Goal: Information Seeking & Learning: Check status

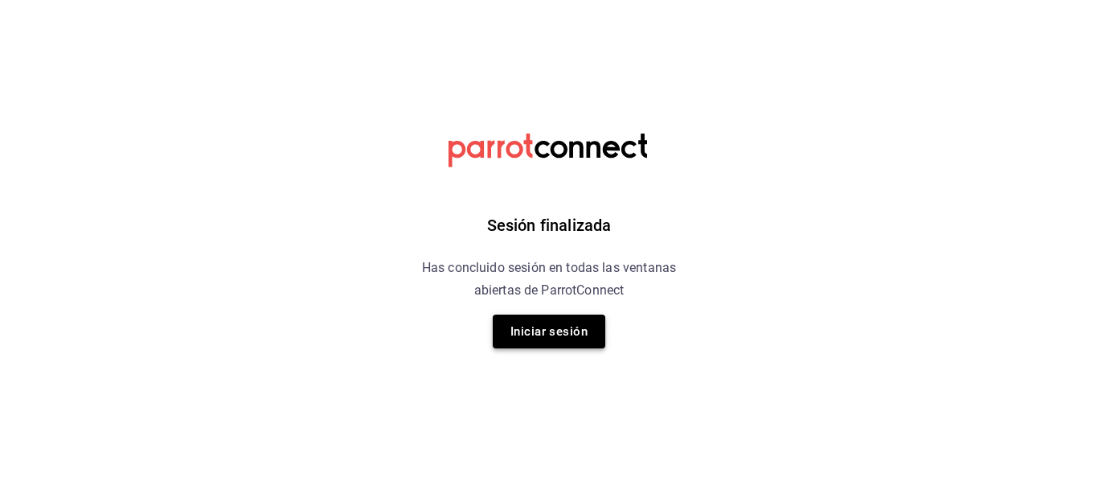
click at [512, 315] on button "Iniciar sesión" at bounding box center [549, 331] width 113 height 34
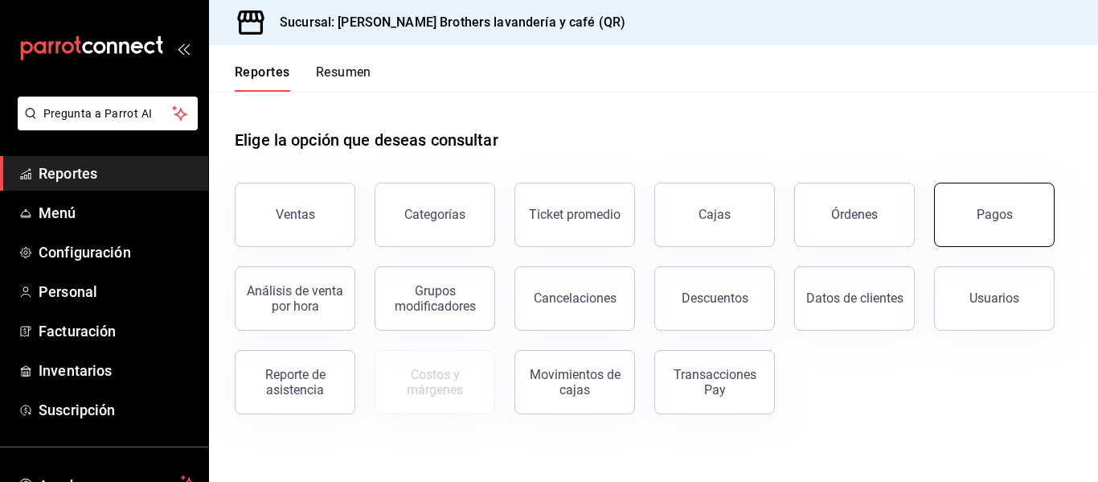
click at [967, 214] on button "Pagos" at bounding box center [994, 215] width 121 height 64
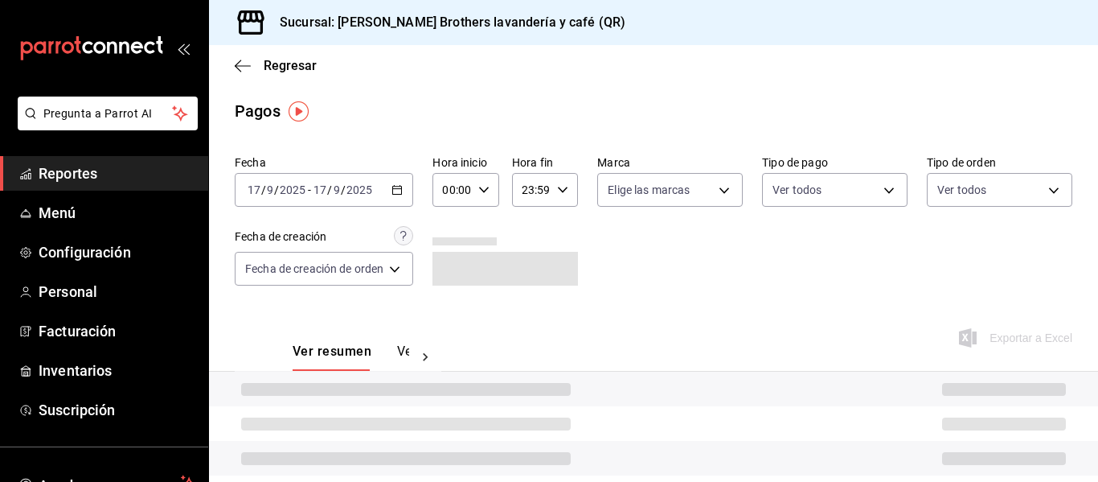
click at [397, 195] on div "2025-09-17 17 / 9 / 2025 - 2025-09-17 17 / 9 / 2025" at bounding box center [324, 190] width 179 height 34
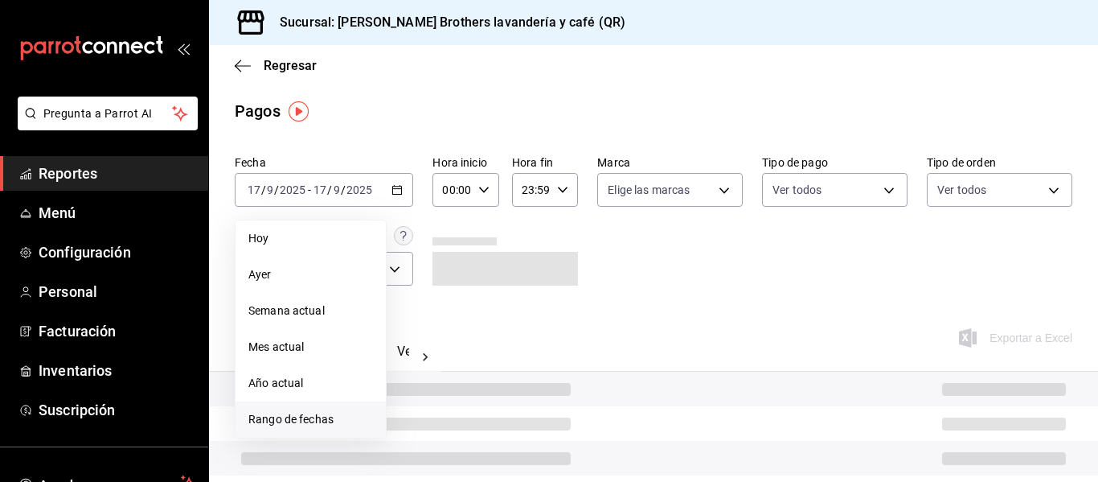
click at [268, 418] on span "Rango de fechas" at bounding box center [310, 419] width 125 height 17
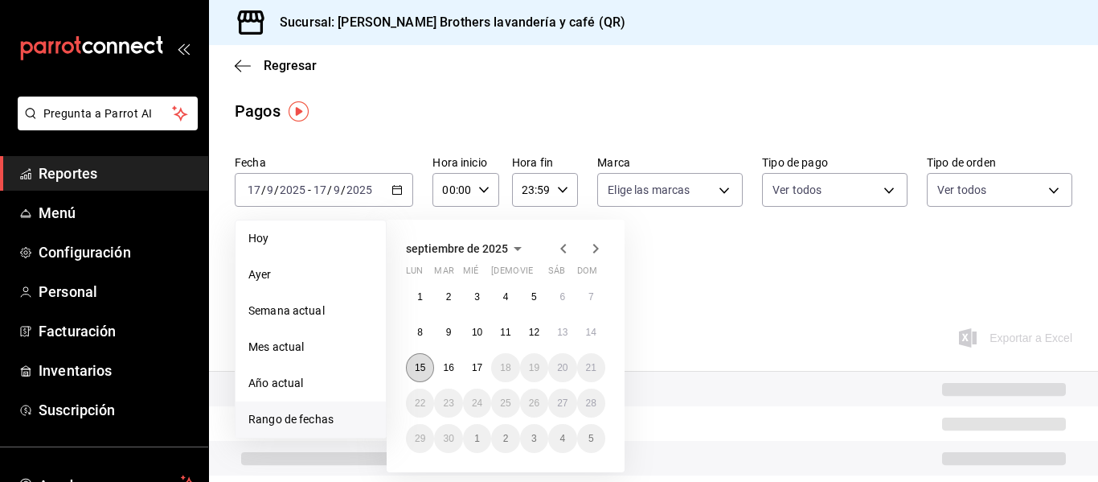
click at [421, 368] on abbr "15" at bounding box center [420, 367] width 10 height 11
click at [489, 376] on div "1 2 3 4 5 6 7 8 9 10 11 12 13 14 15 16 17 18 19 20 21 22 23 24 25 26 27 28 29 3…" at bounding box center [505, 367] width 199 height 170
click at [478, 372] on abbr "17" at bounding box center [477, 367] width 10 height 11
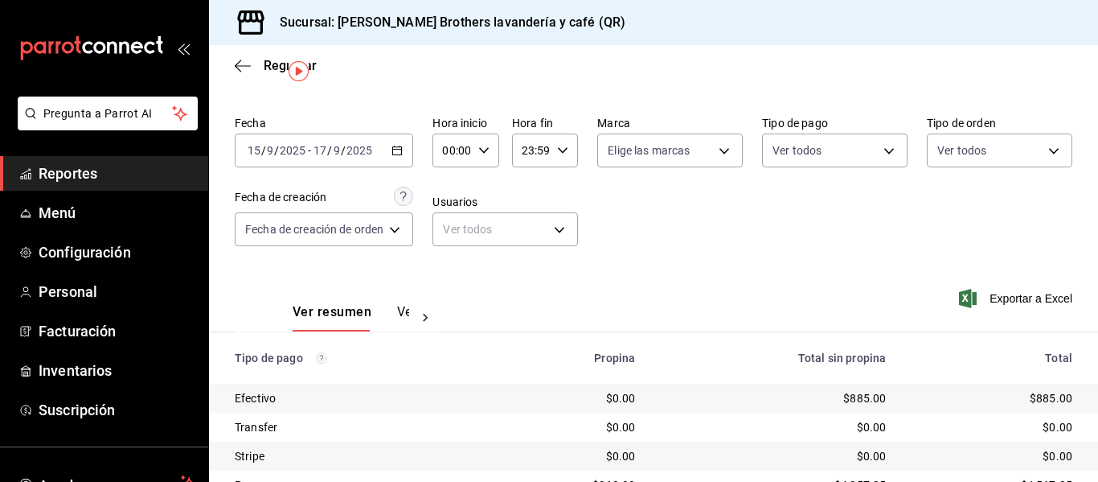
scroll to position [39, 0]
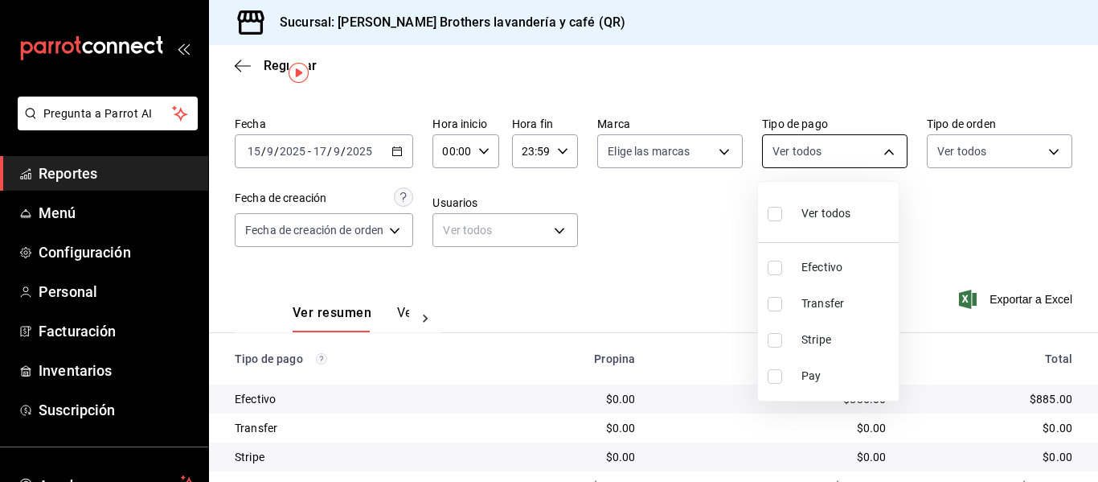
click at [827, 158] on body "Pregunta a Parrot AI Reportes Menú Configuración Personal Facturación Inventari…" at bounding box center [549, 241] width 1098 height 482
click at [795, 259] on li "Efectivo" at bounding box center [828, 267] width 141 height 36
type input "05f43dae-7884-44d1-9aaf-dad17ac2ebd9"
checkbox input "true"
click at [688, 231] on div at bounding box center [549, 241] width 1098 height 482
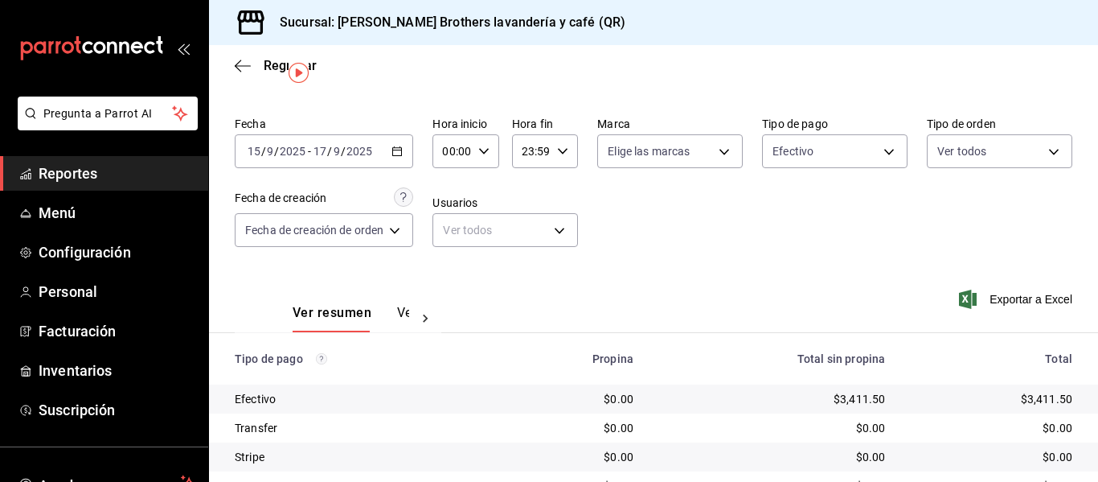
click at [398, 316] on button "Ver pagos" at bounding box center [427, 318] width 60 height 27
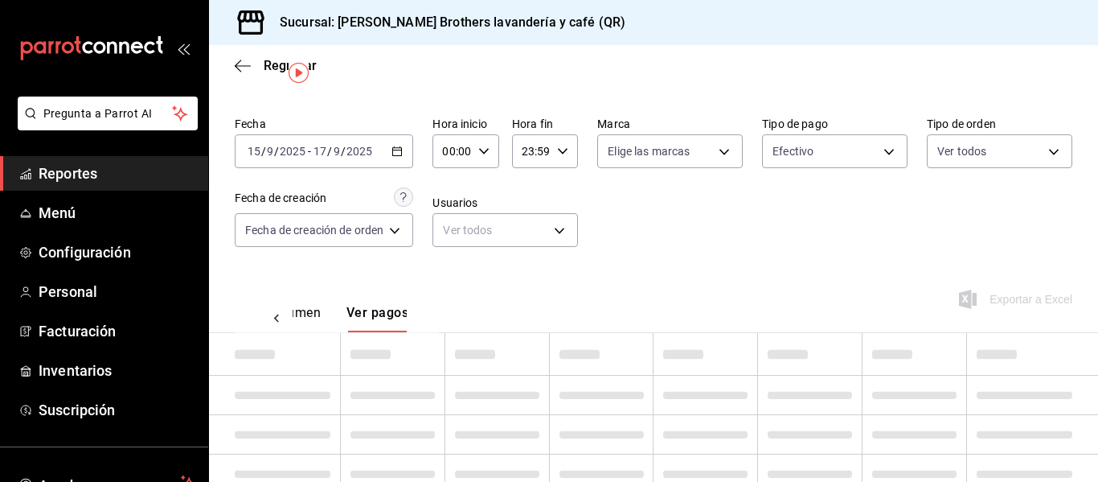
scroll to position [0, 47]
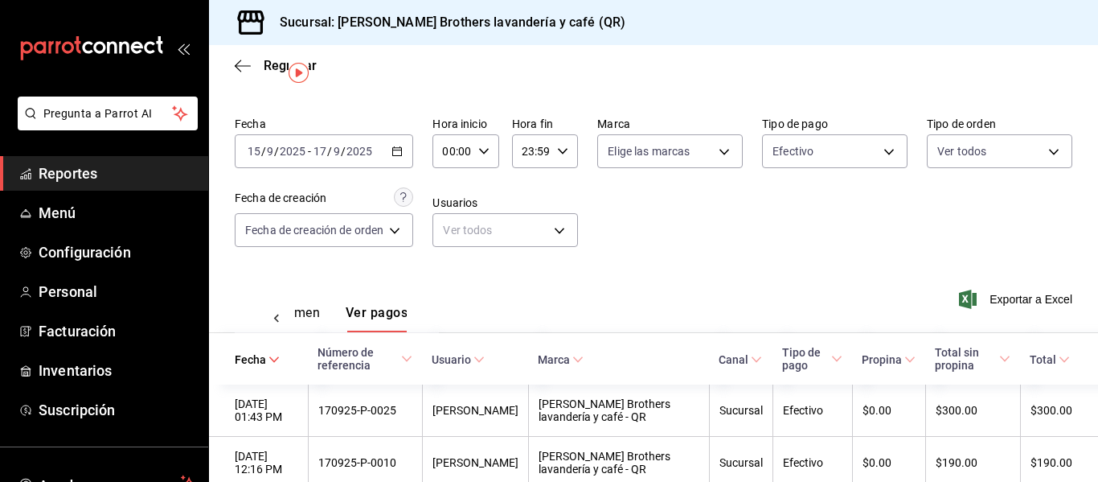
click at [396, 153] on icon "button" at bounding box center [397, 151] width 11 height 11
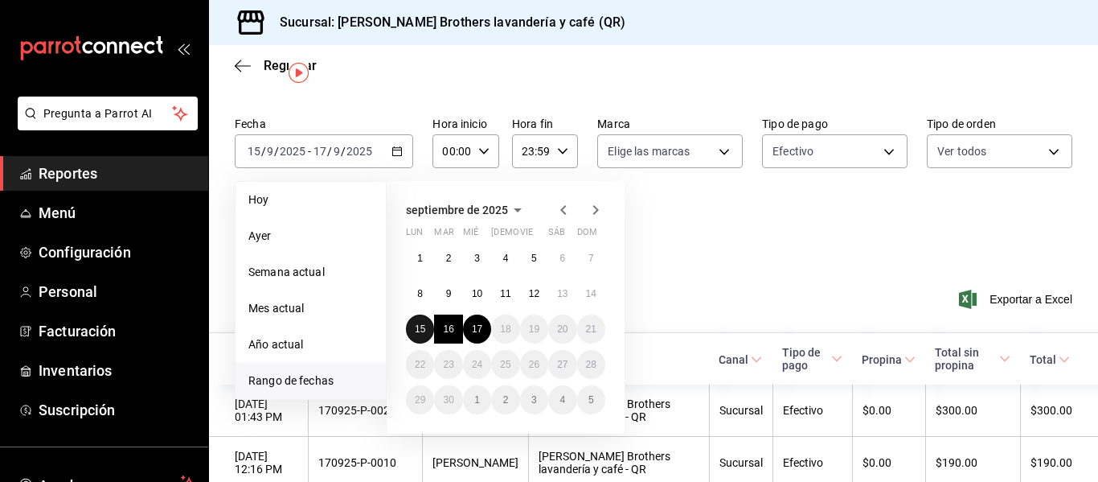
click at [414, 329] on button "15" at bounding box center [420, 328] width 28 height 29
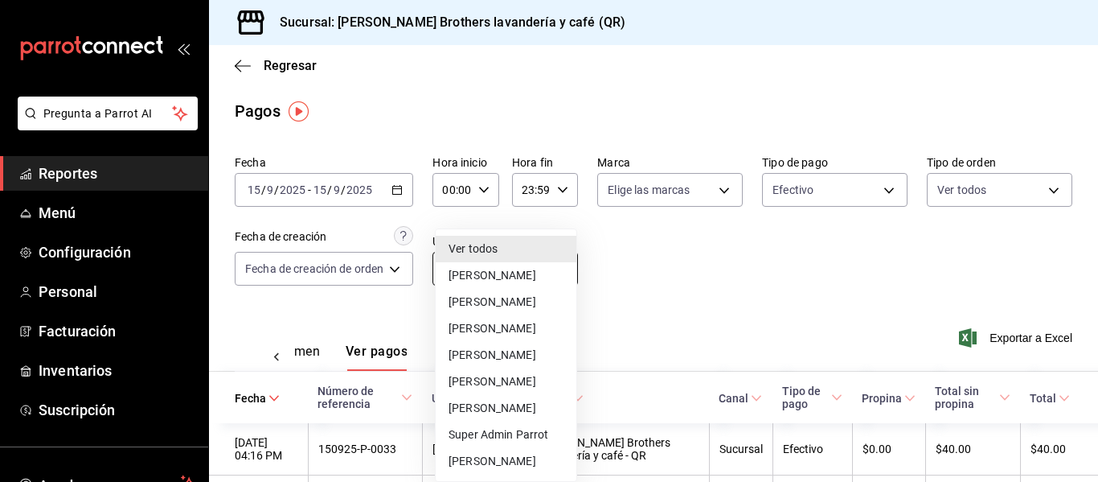
click at [519, 254] on body "Pregunta a Parrot AI Reportes Menú Configuración Personal Facturación Inventari…" at bounding box center [549, 241] width 1098 height 482
click at [679, 277] on div at bounding box center [549, 241] width 1098 height 482
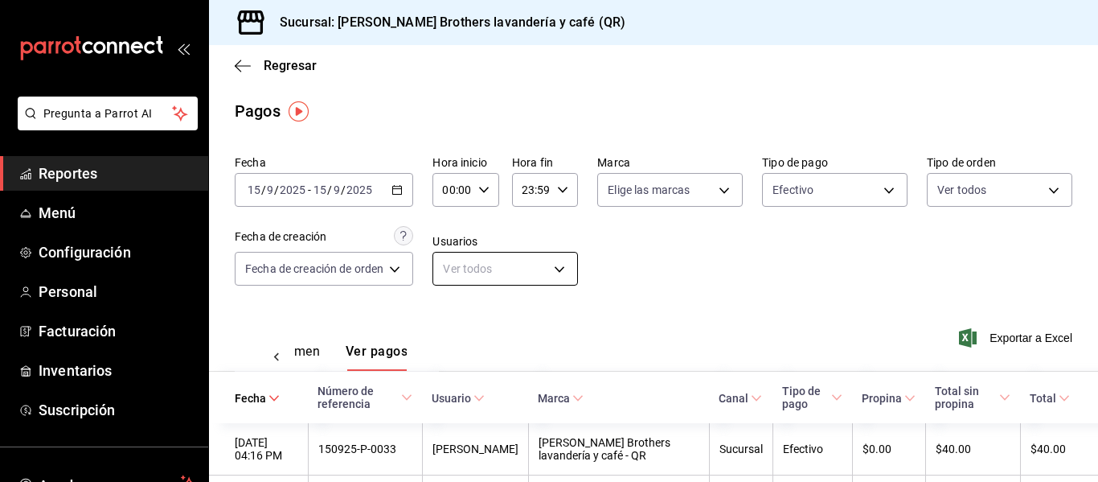
click at [526, 265] on body "Pregunta a Parrot AI Reportes Menú Configuración Personal Facturación Inventari…" at bounding box center [549, 241] width 1098 height 482
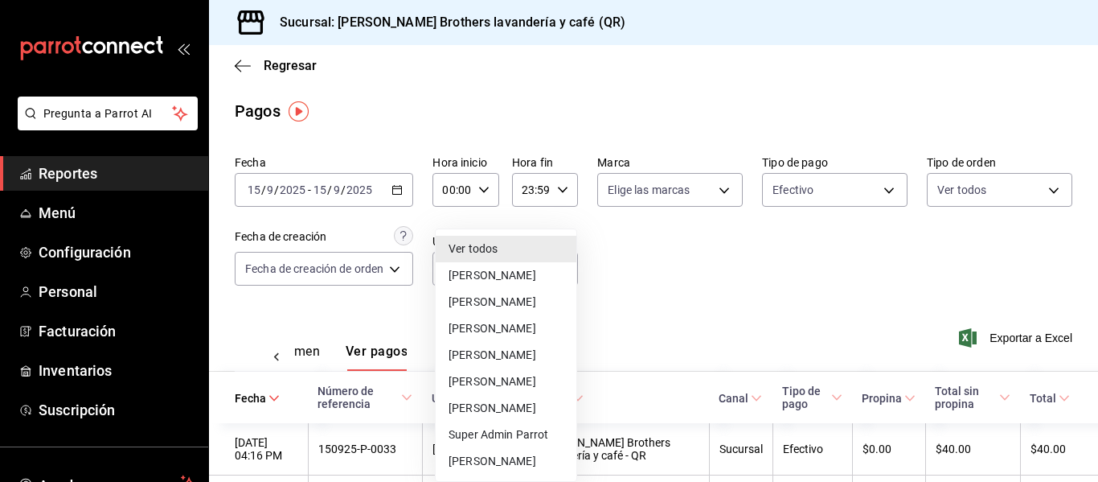
drag, startPoint x: 500, startPoint y: 417, endPoint x: 515, endPoint y: 407, distance: 17.9
click at [515, 407] on li "Nicolás Barrientos" at bounding box center [506, 408] width 141 height 27
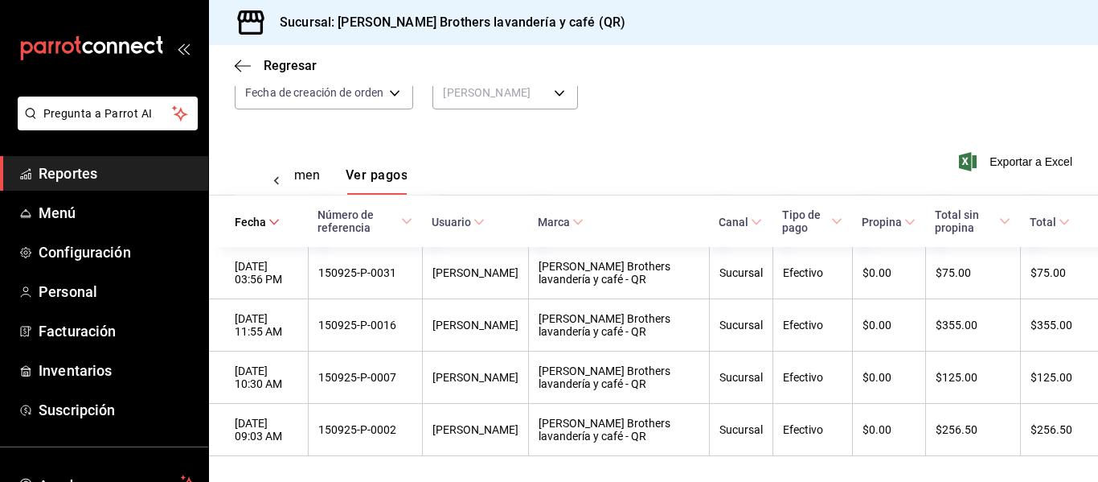
scroll to position [184, 0]
click at [721, 177] on div "Ver resumen Ver pagos Exportar a Excel" at bounding box center [653, 171] width 889 height 85
click at [310, 173] on button "Ver resumen" at bounding box center [282, 180] width 75 height 27
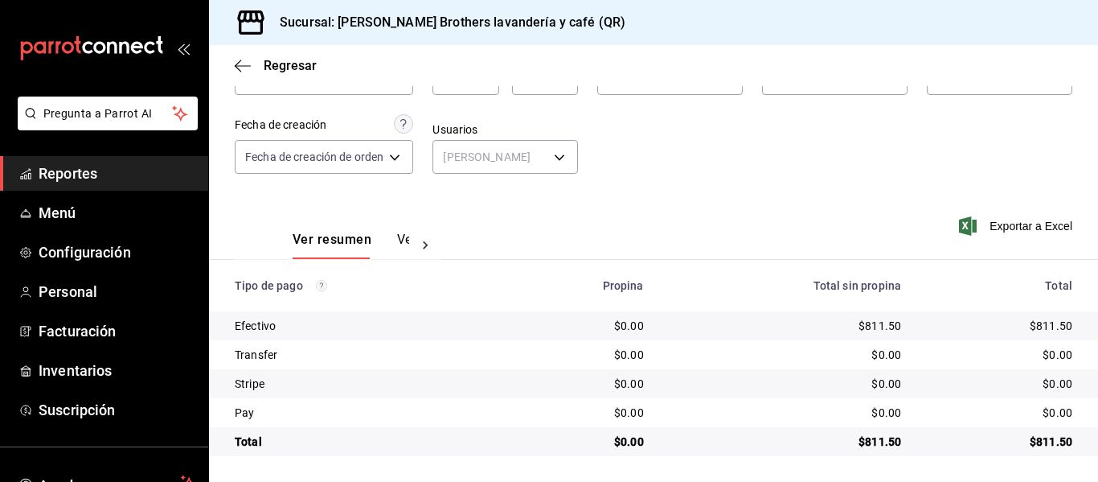
click at [407, 245] on button "Ver pagos" at bounding box center [427, 245] width 60 height 27
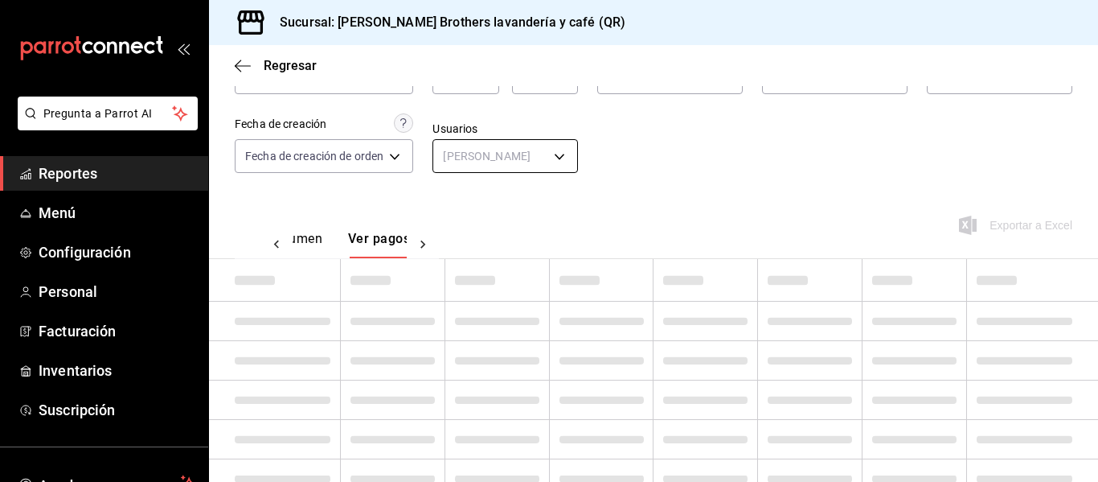
scroll to position [0, 47]
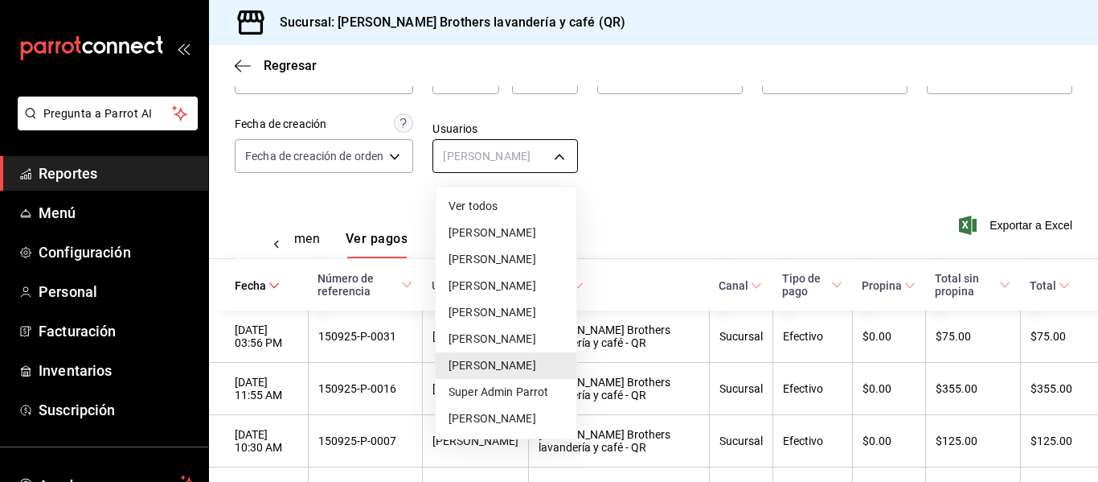
click at [508, 160] on body "Pregunta a Parrot AI Reportes Menú Configuración Personal Facturación Inventari…" at bounding box center [549, 241] width 1098 height 482
click at [471, 259] on li "Andrea Arellano Gonzalez" at bounding box center [506, 259] width 141 height 27
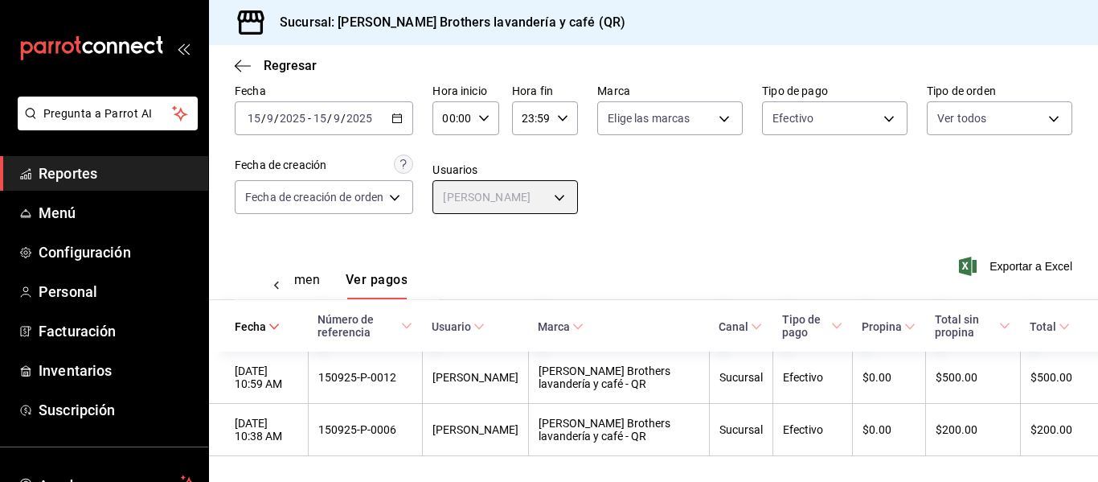
scroll to position [76, 0]
click at [513, 164] on label "Usuarios" at bounding box center [506, 169] width 146 height 11
click at [525, 191] on body "Pregunta a Parrot AI Reportes Menú Configuración Personal Facturación Inventari…" at bounding box center [549, 241] width 1098 height 482
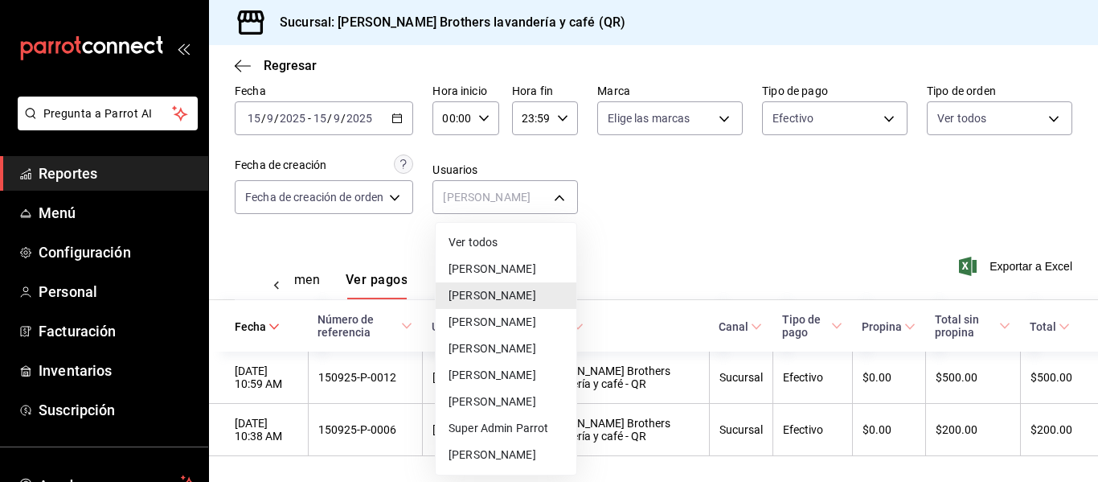
click at [481, 451] on li "Victoria Chagas" at bounding box center [506, 454] width 141 height 27
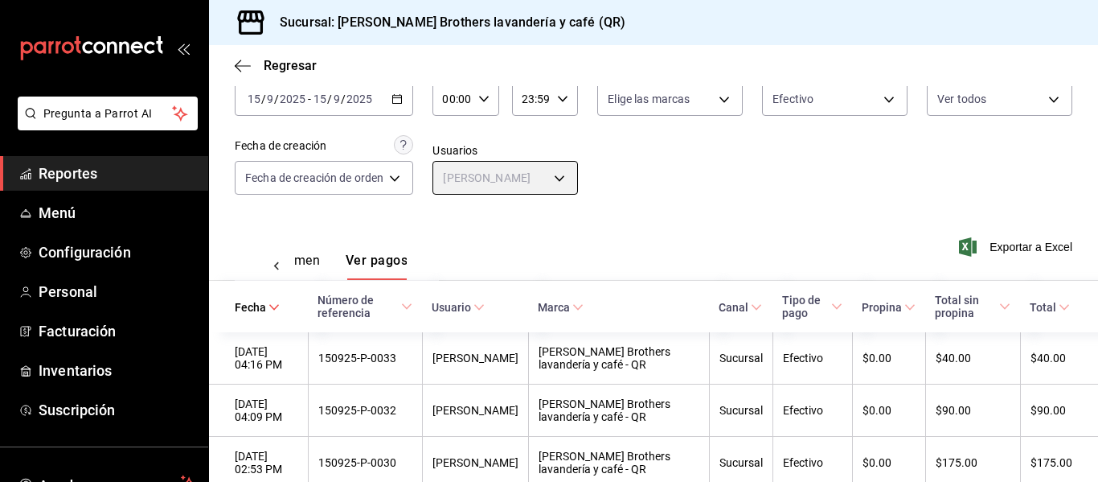
scroll to position [90, 0]
click at [406, 110] on div "2025-09-15 15 / 9 / 2025 - 2025-09-15 15 / 9 / 2025" at bounding box center [324, 100] width 179 height 34
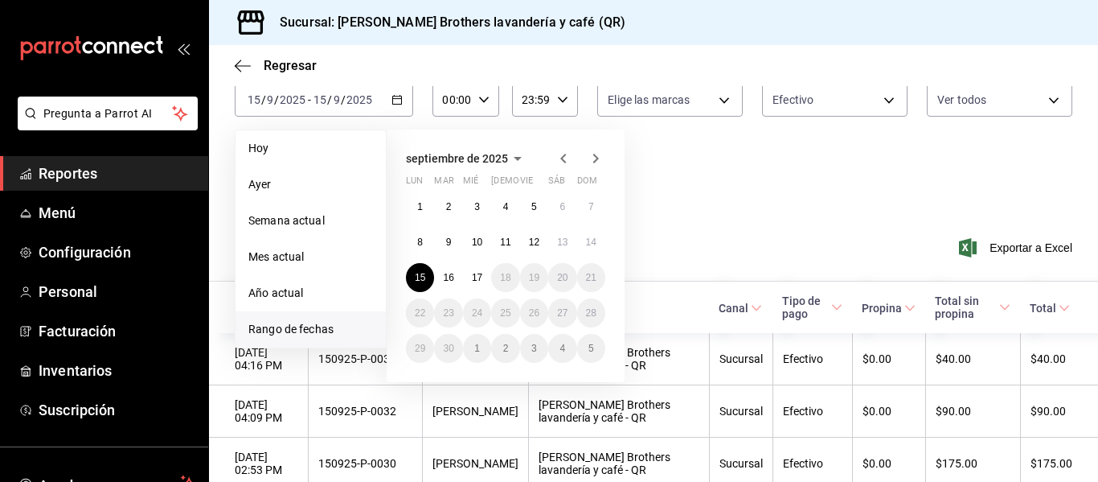
click at [407, 268] on div "1 2 3 4 5 6 7 8 9 10 11 12 13 14 15 16 17 18 19 20 21 22 23 24 25 26 27 28 29 3…" at bounding box center [505, 277] width 199 height 170
click at [457, 280] on div "1 2 3 4 5 6 7 8 9 10 11 12 13 14 15 16 17 18 19 20 21 22 23 24 25 26 27 28 29 3…" at bounding box center [505, 277] width 199 height 170
click at [457, 280] on button "16" at bounding box center [448, 277] width 28 height 29
click at [421, 277] on abbr "15" at bounding box center [420, 277] width 10 height 11
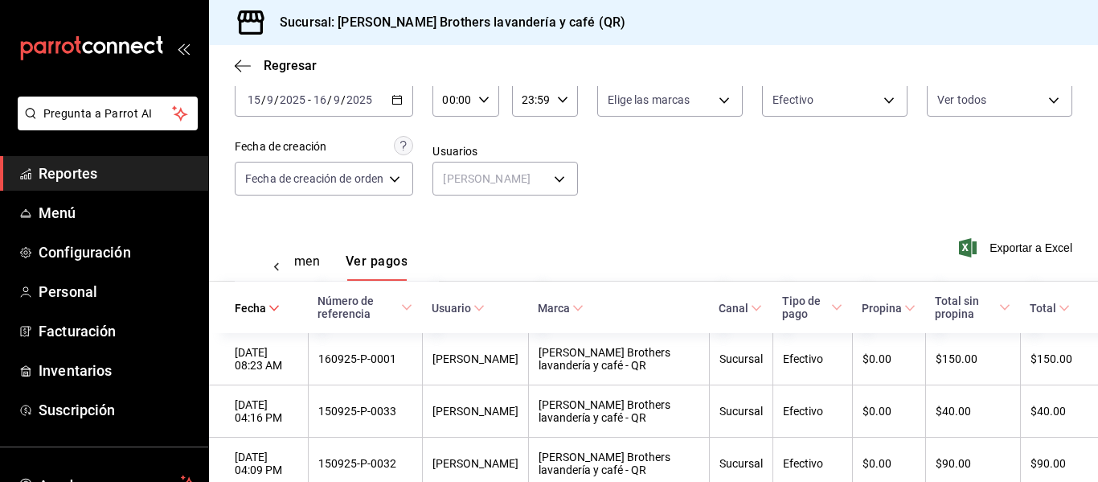
click at [314, 269] on button "Ver resumen" at bounding box center [282, 266] width 75 height 27
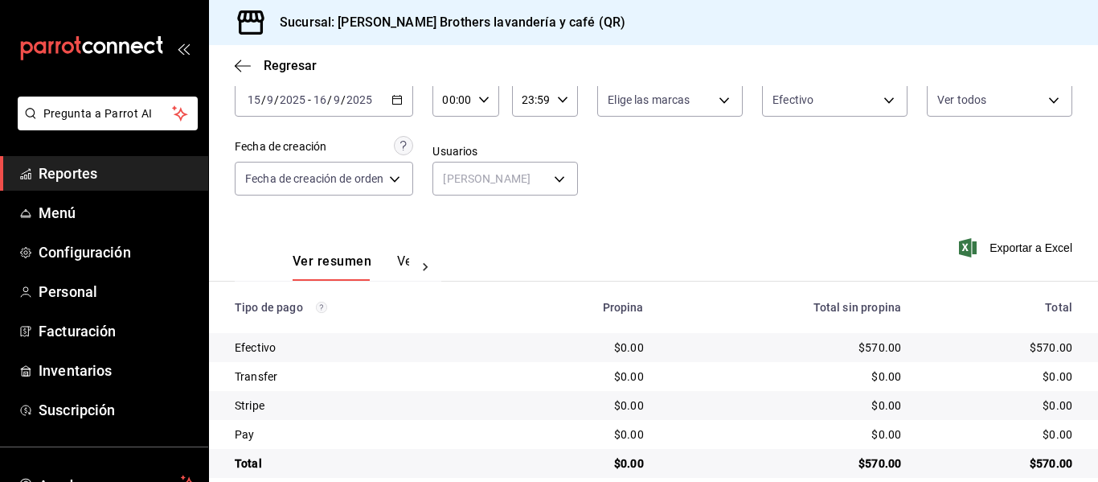
click at [408, 110] on div "2025-09-15 15 / 9 / 2025 - 2025-09-16 16 / 9 / 2025" at bounding box center [324, 100] width 179 height 34
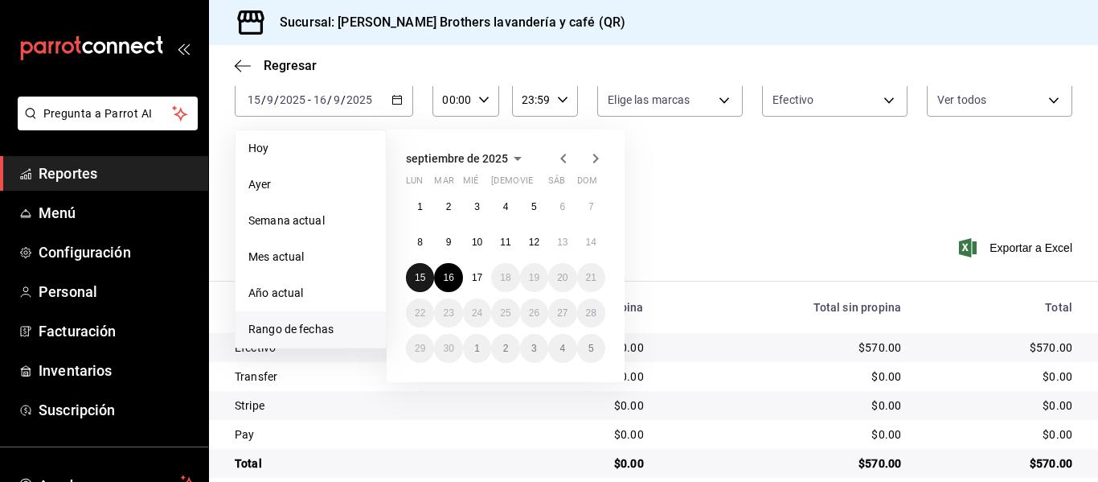
click at [419, 281] on abbr "15" at bounding box center [420, 277] width 10 height 11
click at [445, 281] on abbr "16" at bounding box center [448, 277] width 10 height 11
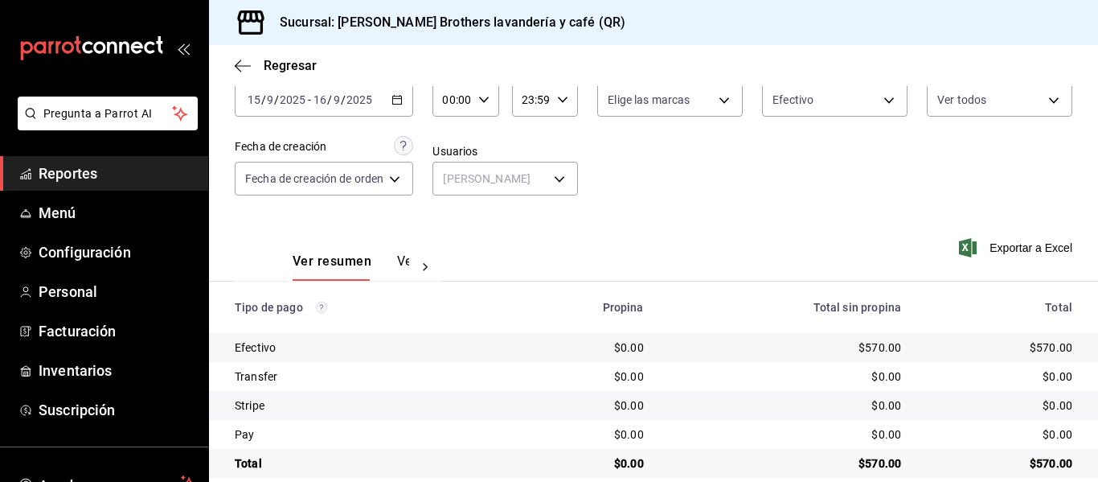
click at [408, 266] on button "Ver pagos" at bounding box center [427, 266] width 60 height 27
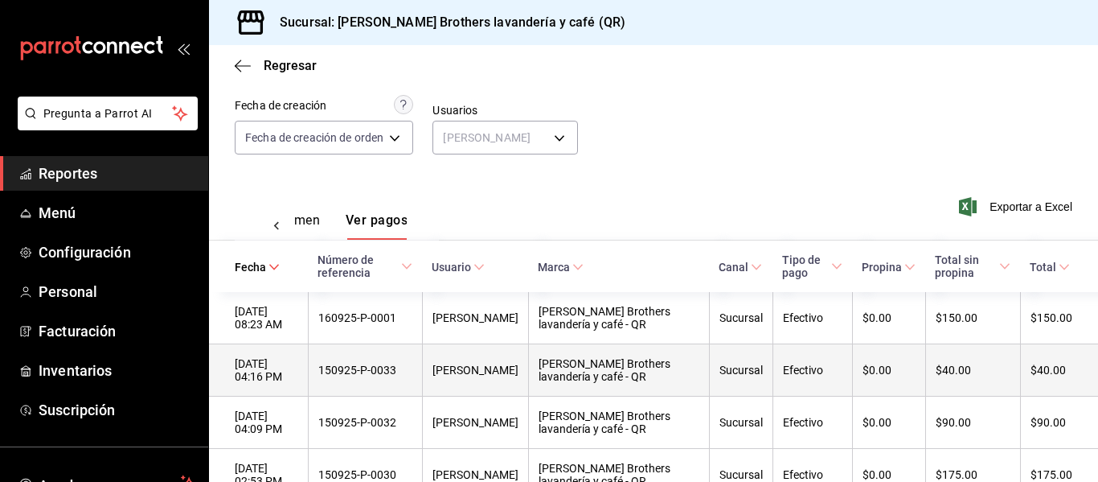
scroll to position [238, 0]
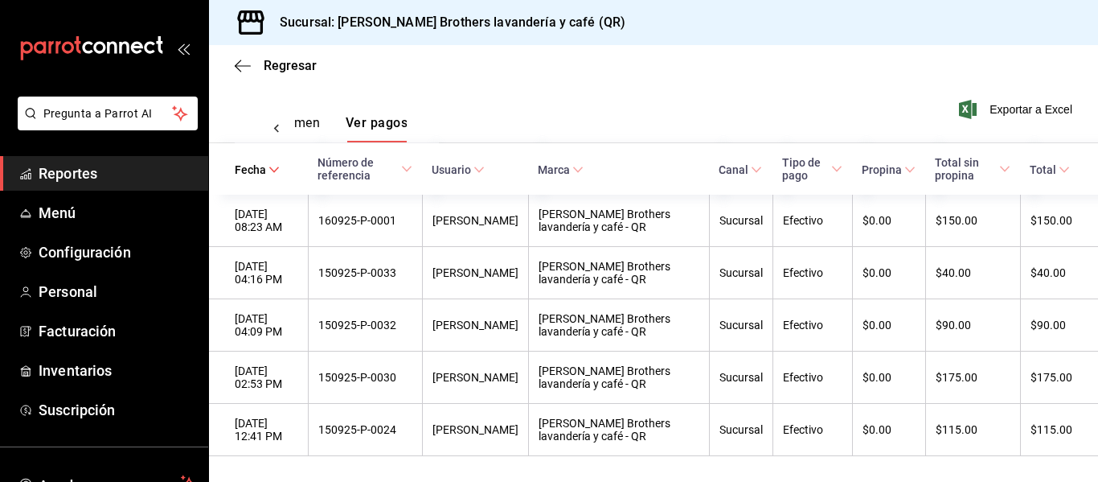
click at [281, 121] on icon at bounding box center [277, 129] width 16 height 16
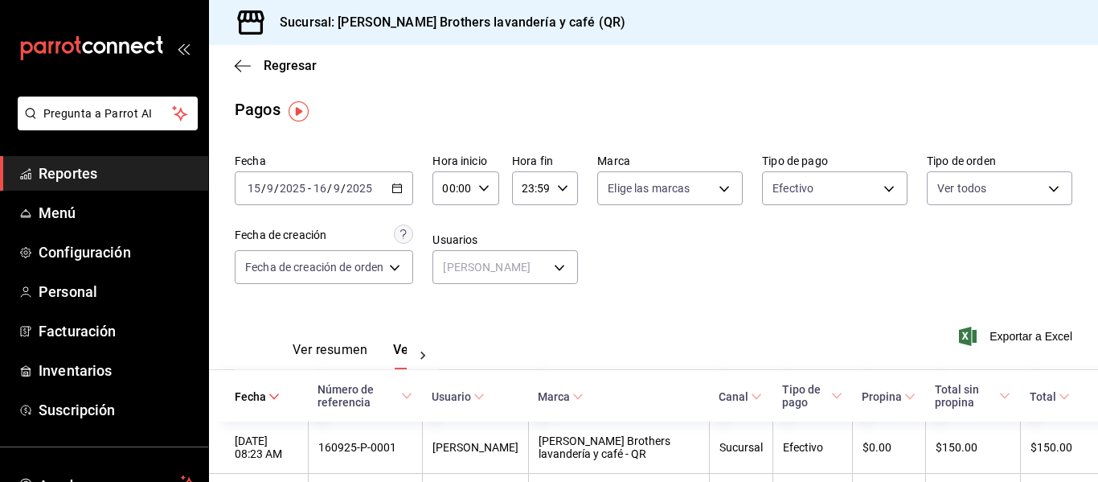
scroll to position [0, 0]
click at [408, 204] on div "2025-09-15 15 / 9 / 2025 - 2025-09-16 16 / 9 / 2025" at bounding box center [324, 190] width 179 height 34
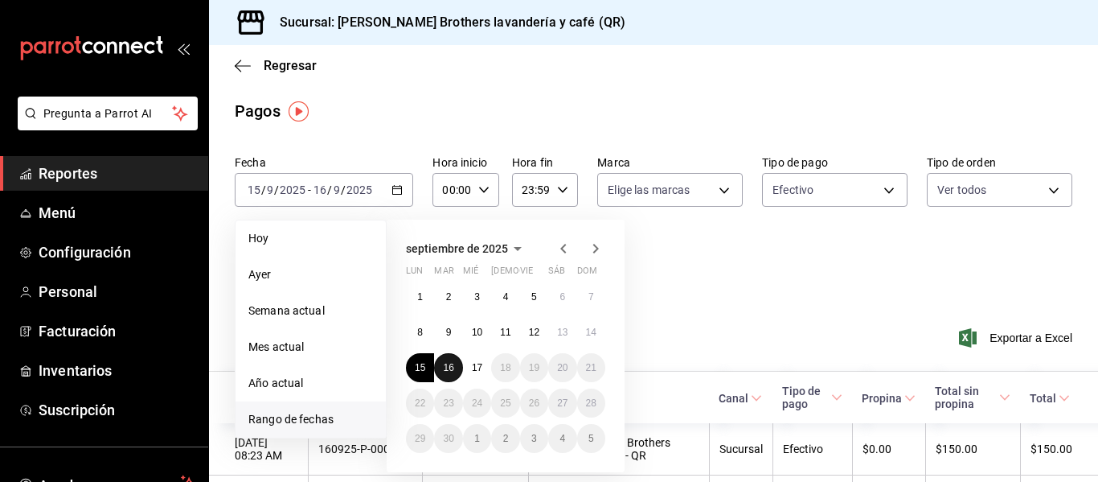
click at [449, 362] on abbr "16" at bounding box center [448, 367] width 10 height 11
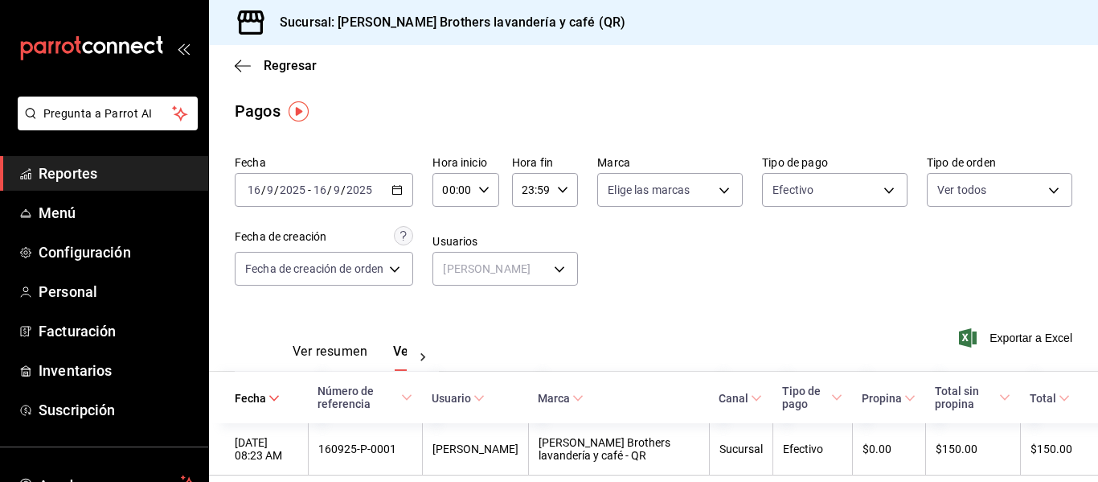
scroll to position [23, 0]
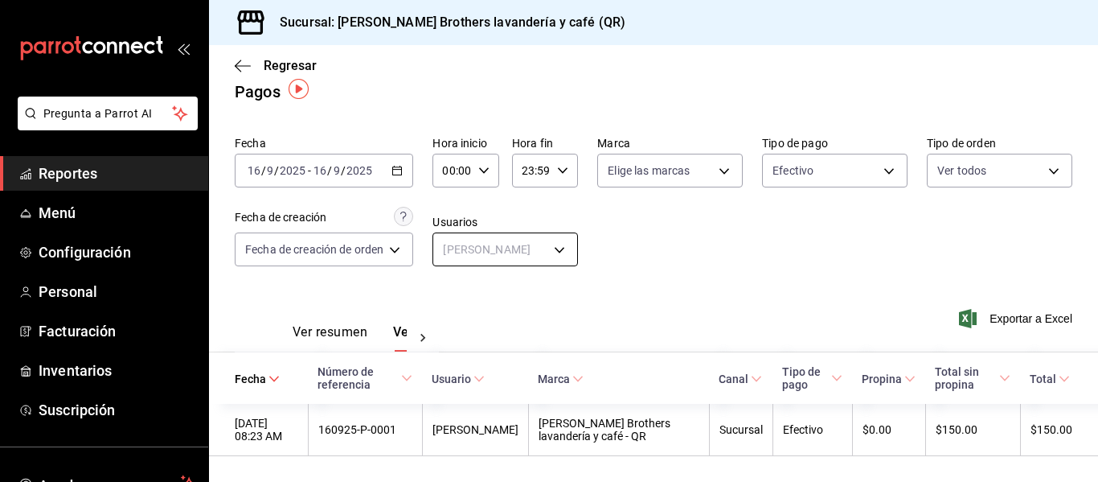
click at [522, 252] on body "Pregunta a Parrot AI Reportes Menú Configuración Personal Facturación Inventari…" at bounding box center [549, 241] width 1098 height 482
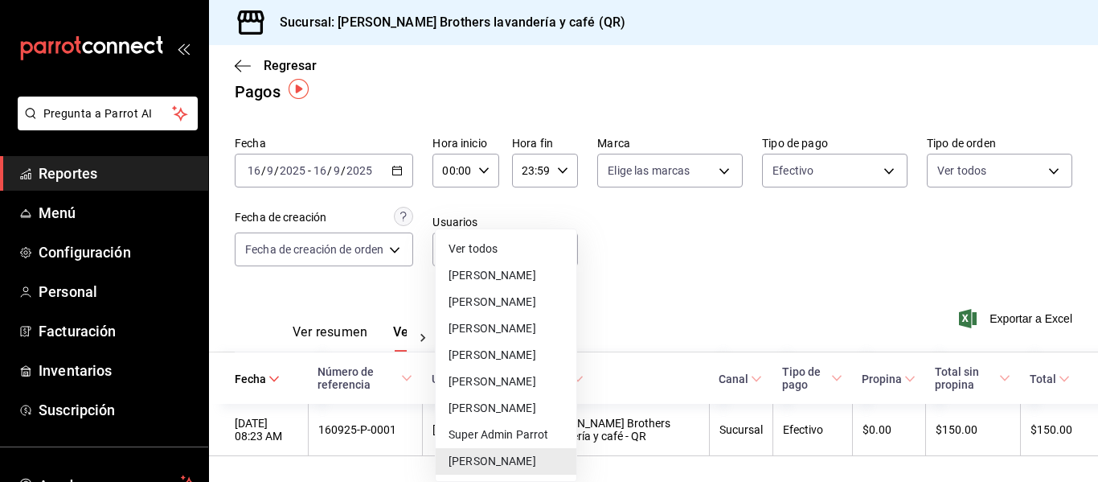
click at [515, 252] on li "Ver todos" at bounding box center [506, 249] width 141 height 27
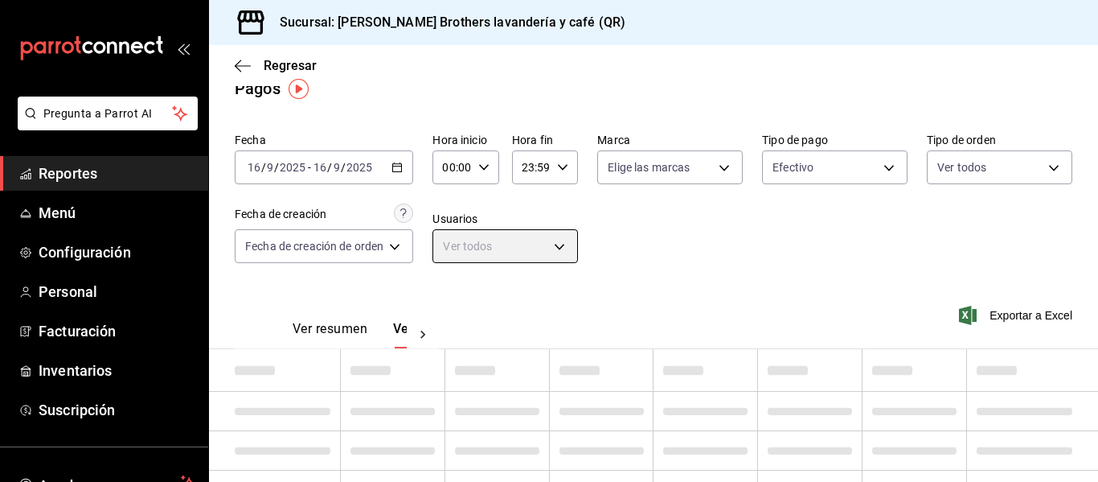
type input "null"
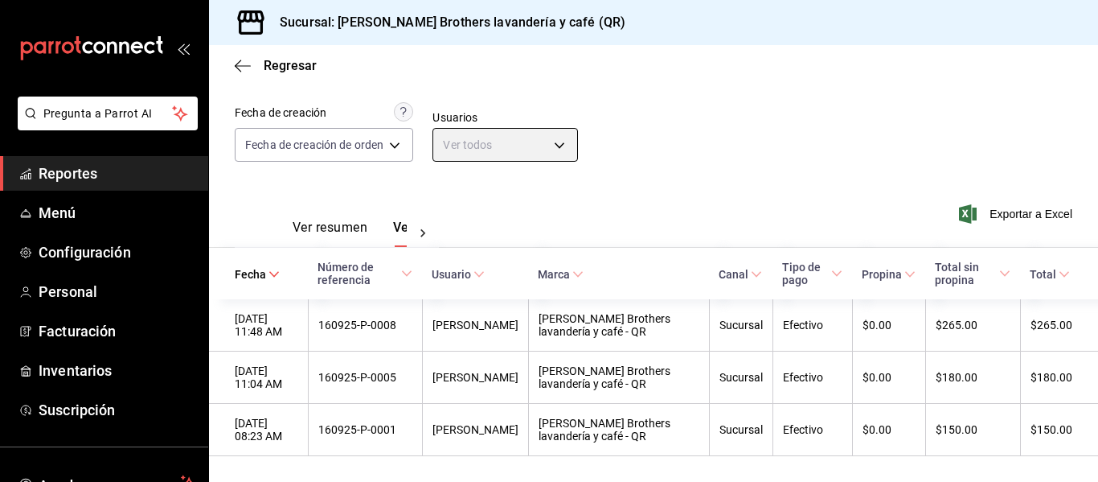
scroll to position [130, 0]
